Goal: Communication & Community: Answer question/provide support

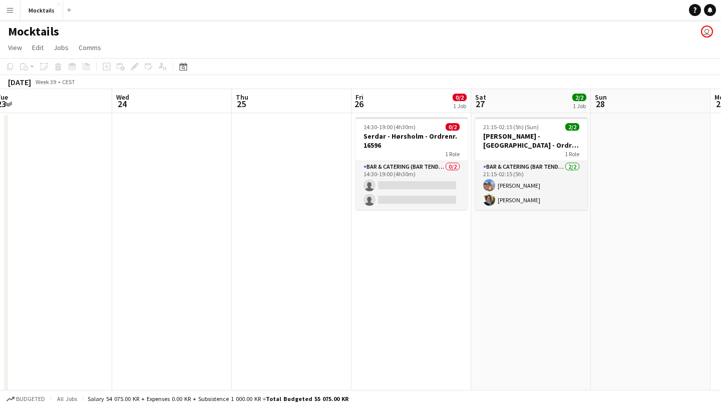
scroll to position [0, 487]
click at [432, 148] on h3 "Serdar - Hørsholm - Ordrenr. 16596" at bounding box center [411, 141] width 112 height 18
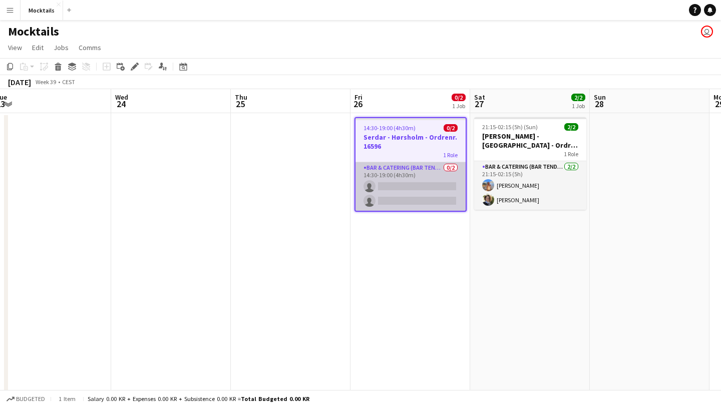
click at [421, 181] on app-card-role "Bar & Catering (Bar Tender) 0/2 14:30-19:00 (4h30m) single-neutral-actions sing…" at bounding box center [411, 186] width 110 height 49
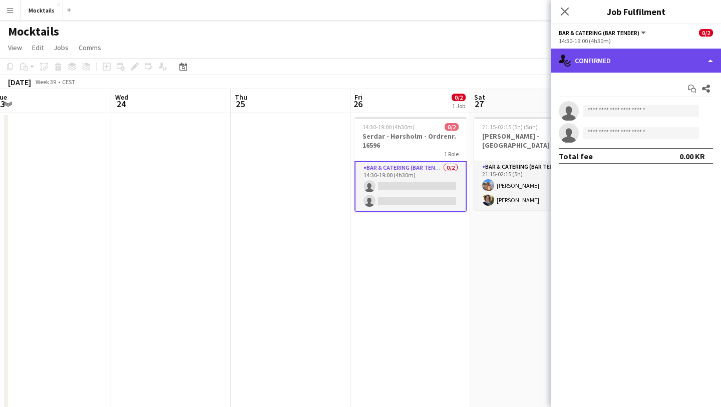
click at [629, 63] on div "single-neutral-actions-check-2 Confirmed" at bounding box center [636, 61] width 170 height 24
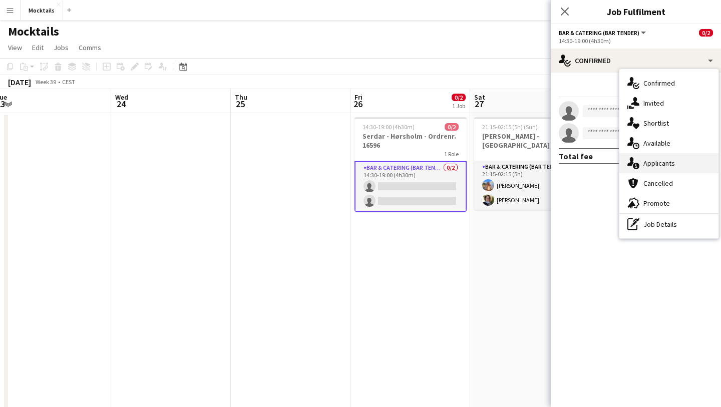
click at [644, 163] on span "Applicants" at bounding box center [660, 163] width 32 height 9
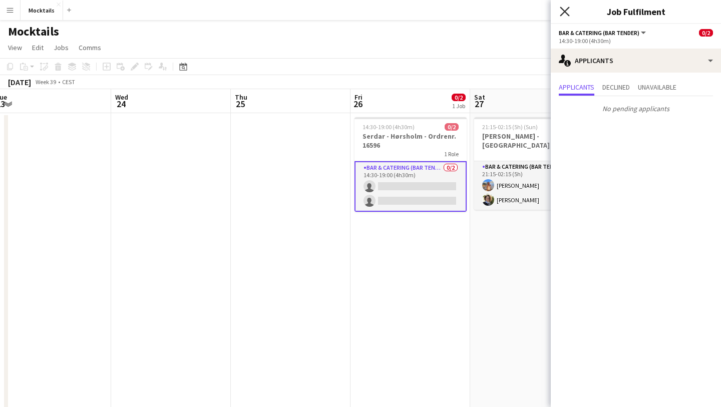
click at [566, 14] on icon "Close pop-in" at bounding box center [565, 12] width 10 height 10
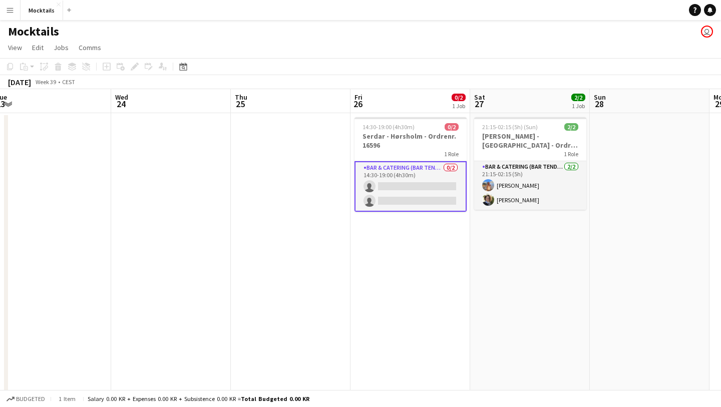
click at [409, 168] on app-card-role "Bar & Catering (Bar Tender) 0/2 14:30-19:00 (4h30m) single-neutral-actions sing…" at bounding box center [411, 186] width 112 height 51
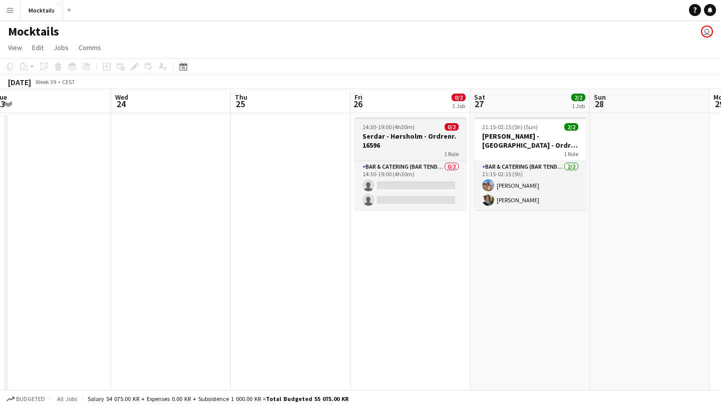
click at [413, 151] on div "1 Role" at bounding box center [411, 154] width 112 height 8
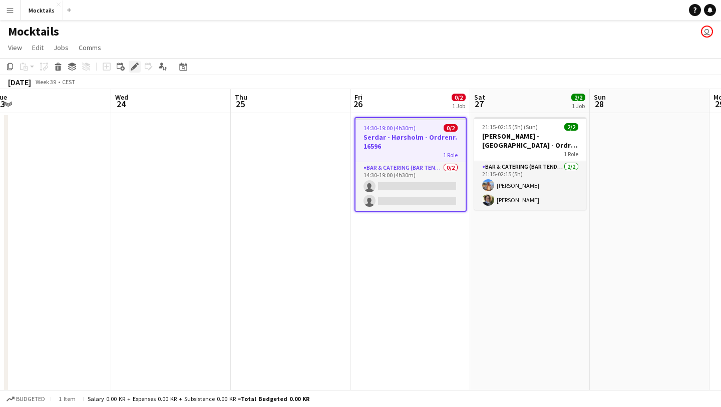
click at [133, 71] on div "Edit" at bounding box center [135, 67] width 12 height 12
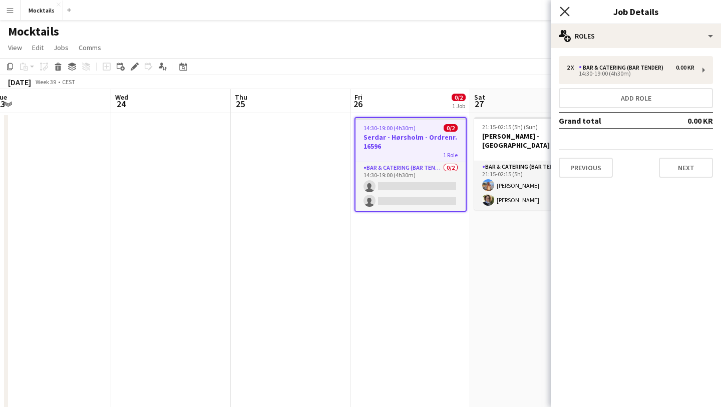
click at [565, 12] on icon at bounding box center [565, 12] width 10 height 10
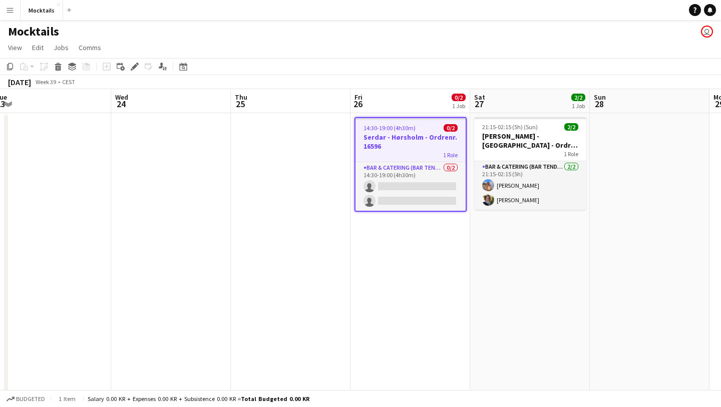
click at [441, 49] on app-page-menu "View Day view expanded Day view collapsed Month view Date picker Jump to [DATE]…" at bounding box center [360, 48] width 721 height 19
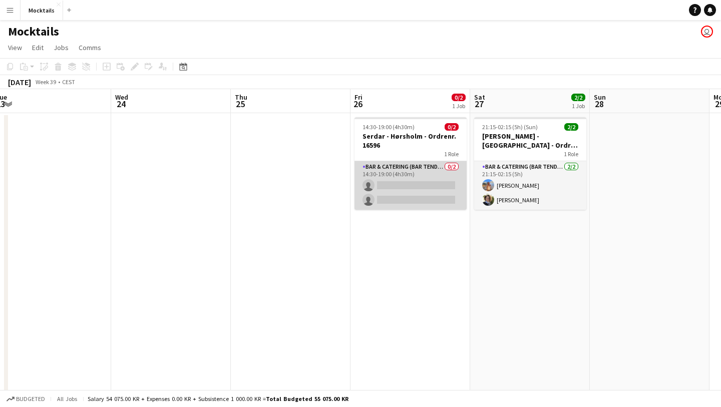
click at [387, 190] on app-card-role "Bar & Catering (Bar Tender) 0/2 14:30-19:00 (4h30m) single-neutral-actions sing…" at bounding box center [411, 185] width 112 height 49
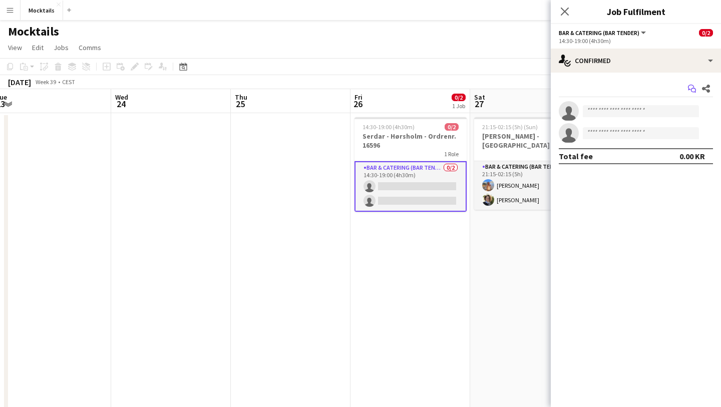
click at [685, 92] on app-icon "Start chat" at bounding box center [692, 89] width 14 height 14
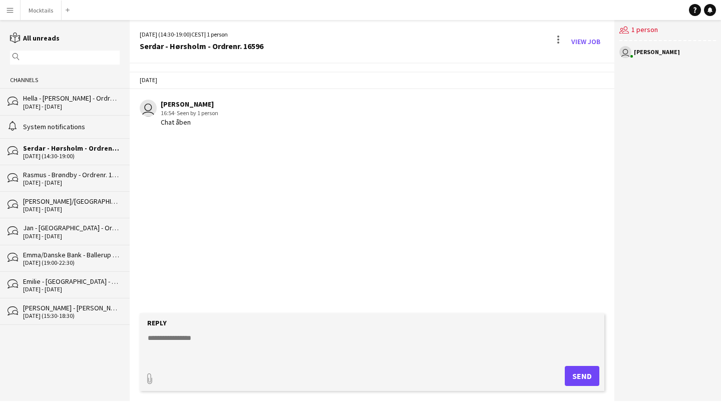
click at [338, 159] on div "[DATE] user [PERSON_NAME] 16:54 · Seen by 1 person Chat åben" at bounding box center [372, 189] width 485 height 250
click at [54, 103] on div "[DATE] - [DATE]" at bounding box center [71, 106] width 97 height 7
click at [78, 307] on div "[PERSON_NAME] - [PERSON_NAME] - Ordrenr. 16585" at bounding box center [71, 307] width 97 height 9
click at [70, 287] on div "[DATE] - [DATE]" at bounding box center [71, 289] width 97 height 7
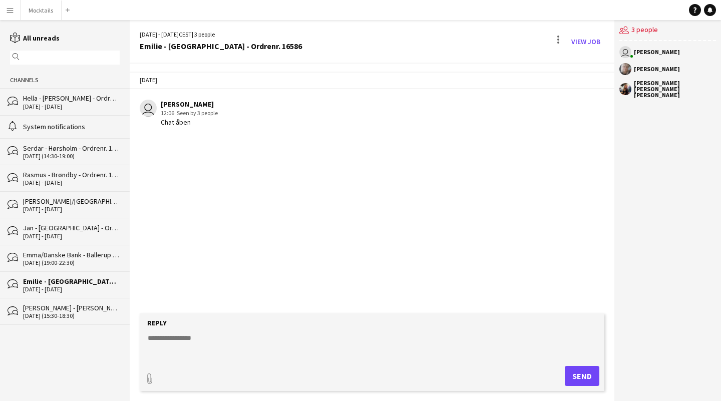
click at [73, 239] on div "bubbles Jan - [GEOGRAPHIC_DATA] - Ordrenr. 16581 [DATE] - [DATE]" at bounding box center [65, 231] width 130 height 27
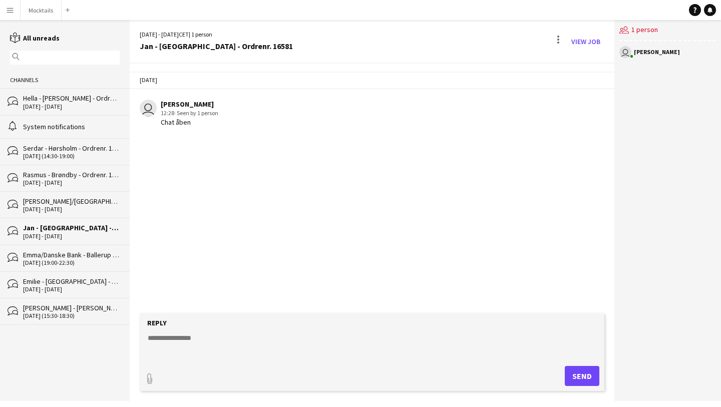
click at [72, 264] on div "bubbles Emma/Danske Bank - Ballerup - Ordrenr. 16111 [DATE] (19:00-22:30)" at bounding box center [65, 258] width 130 height 27
click at [76, 280] on div "Emilie - [GEOGRAPHIC_DATA] - Ordrenr. 16586" at bounding box center [71, 281] width 97 height 9
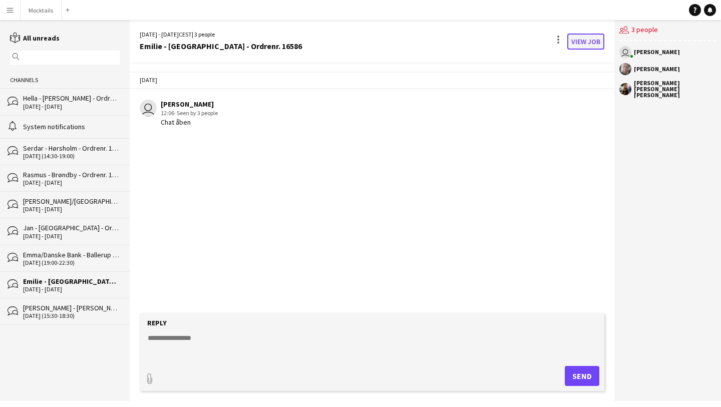
click at [582, 43] on link "View Job" at bounding box center [585, 42] width 37 height 16
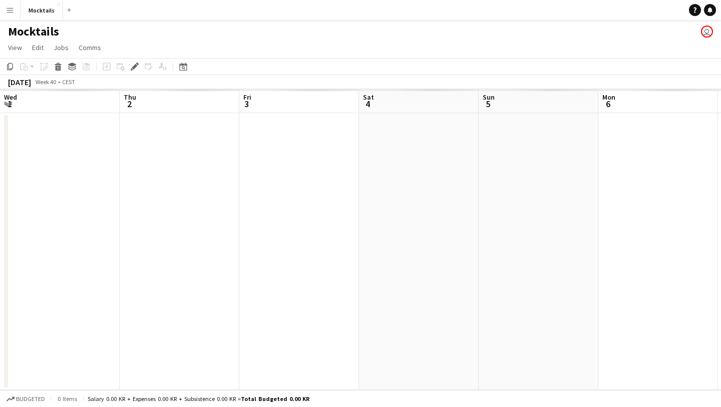
scroll to position [0, 345]
